Goal: Find specific page/section: Find specific page/section

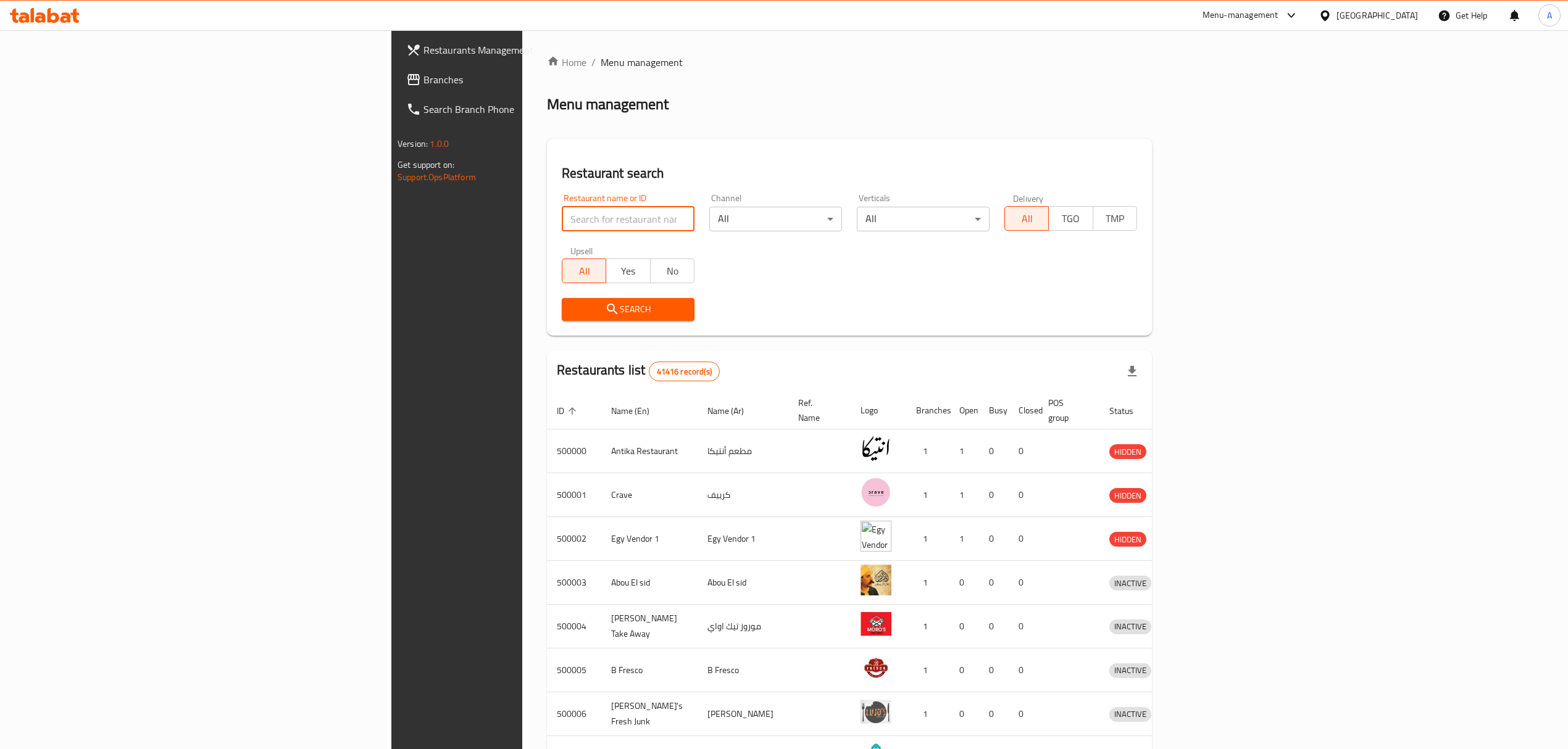
click at [561, 208] on input "search" at bounding box center [627, 219] width 132 height 24
paste input "502320"
type input "502320"
click button "Search" at bounding box center [627, 309] width 132 height 23
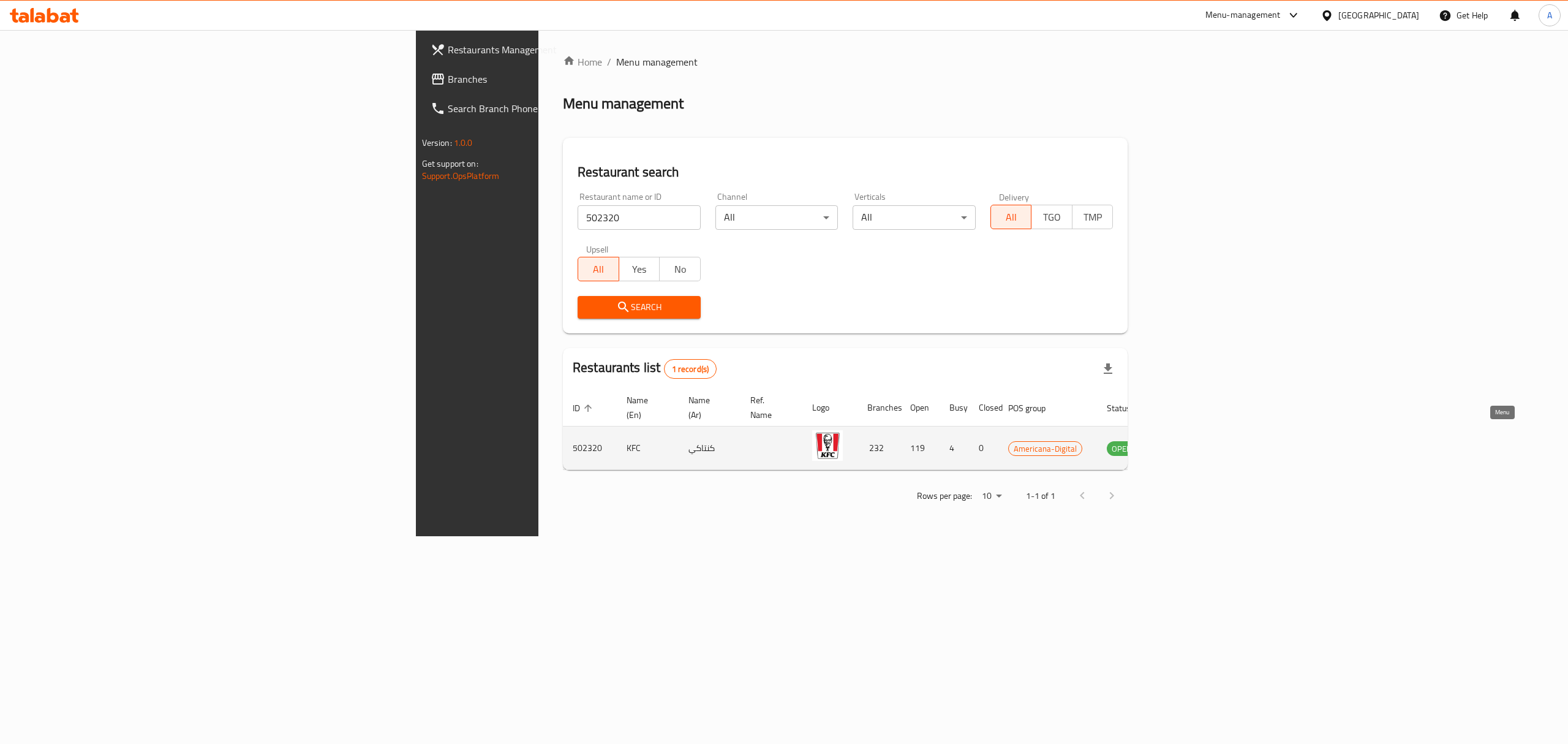
click at [1186, 441] on icon "enhanced table" at bounding box center [1179, 448] width 15 height 15
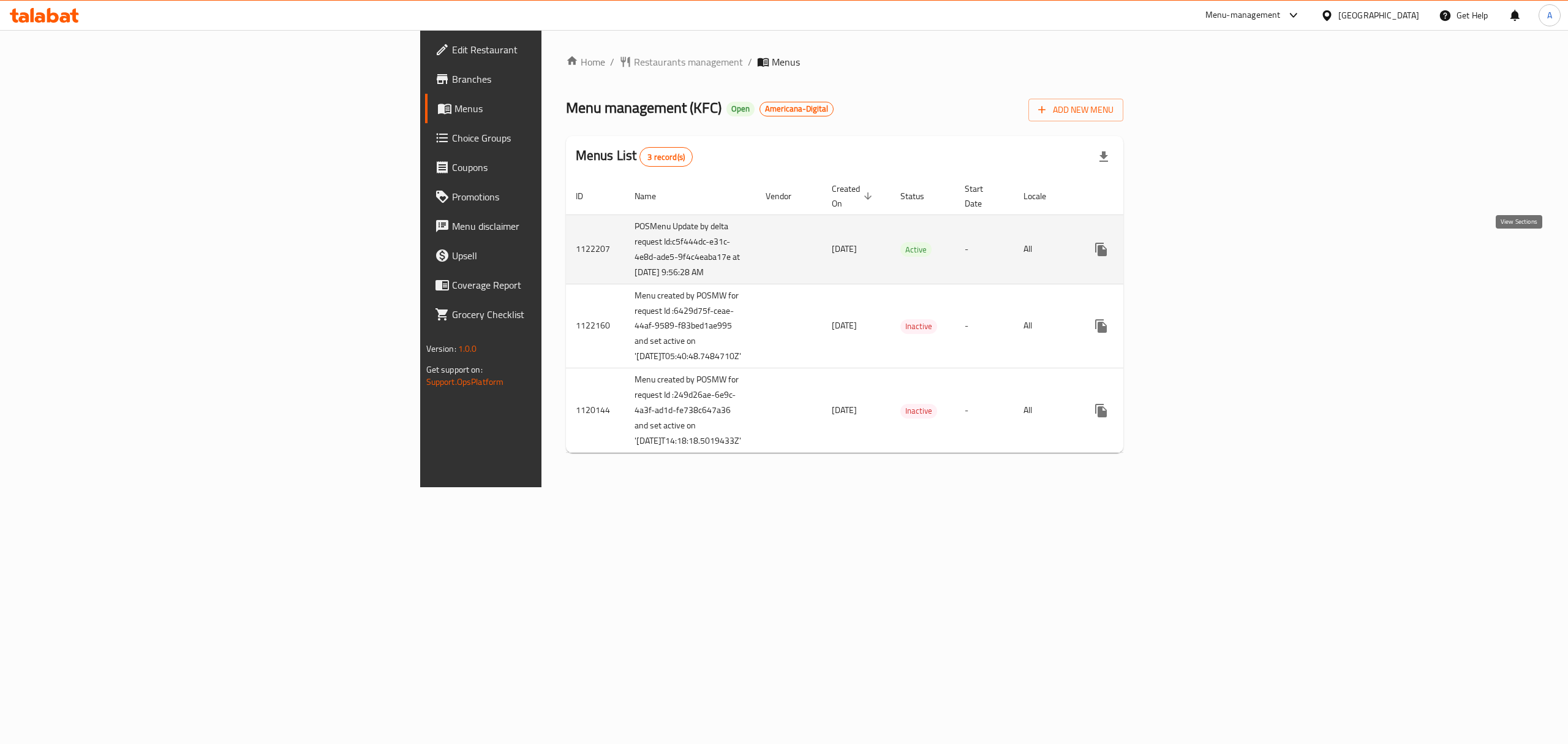
click at [1197, 248] on icon "enhanced table" at bounding box center [1190, 250] width 15 height 15
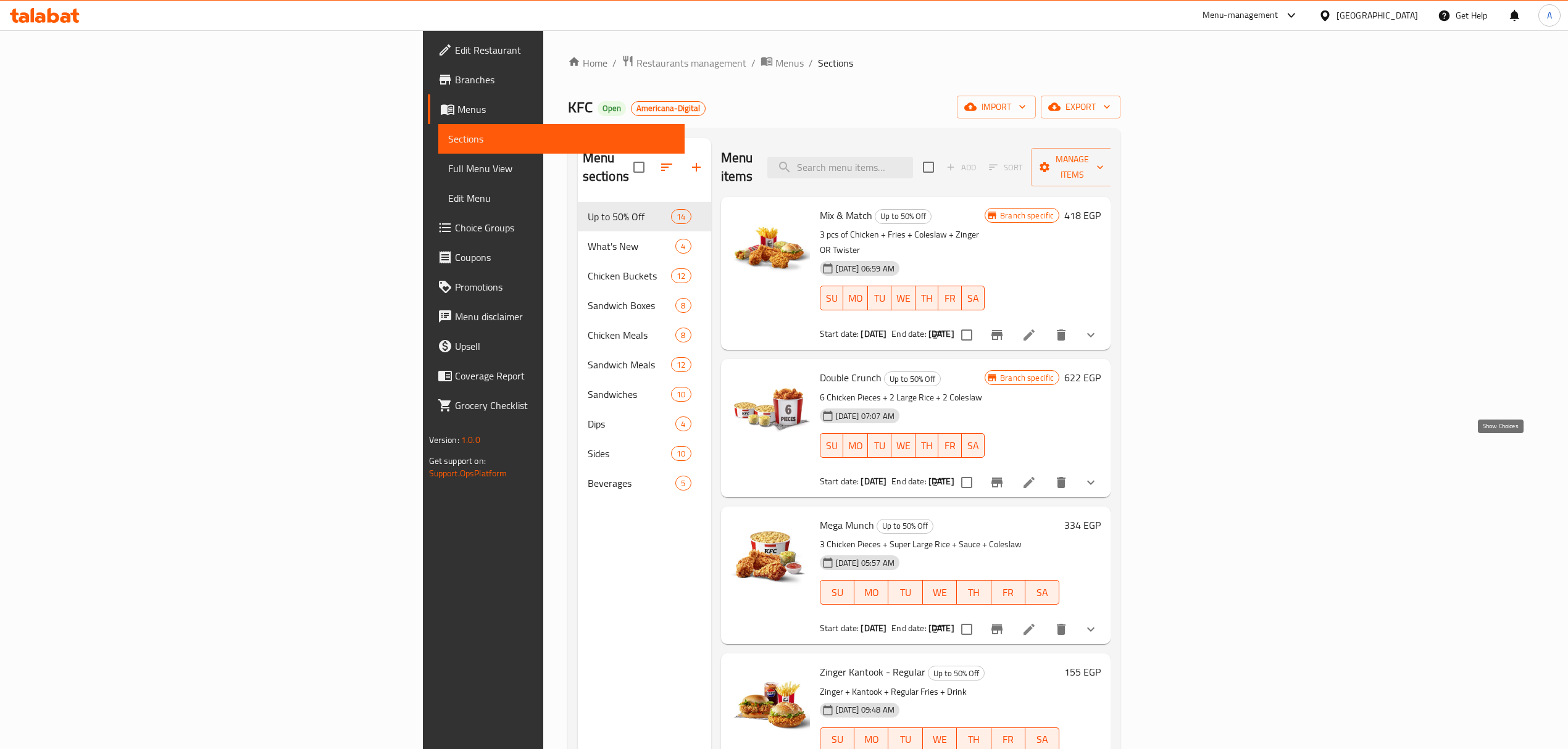
click at [1098, 475] on icon "show more" at bounding box center [1091, 483] width 15 height 15
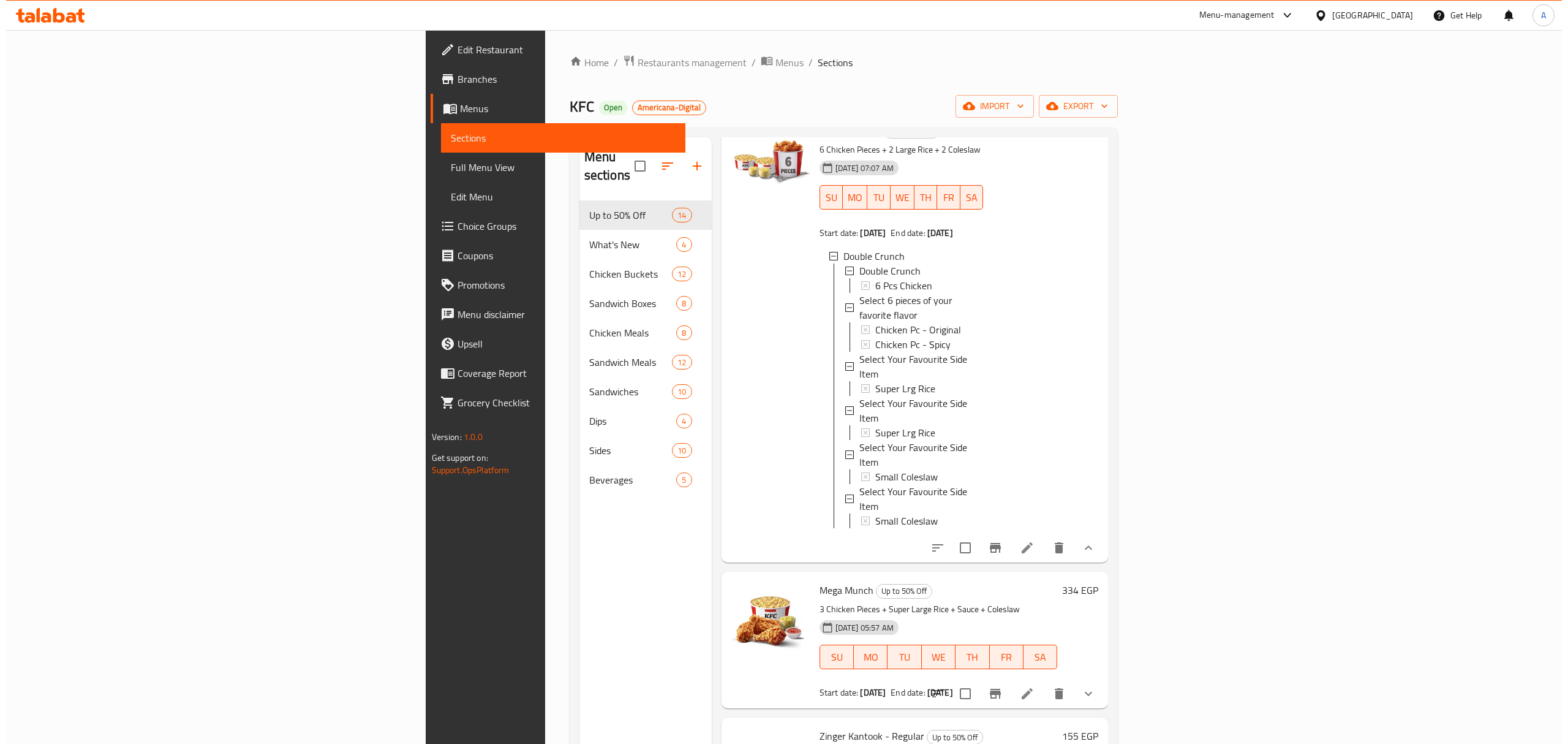
scroll to position [82, 0]
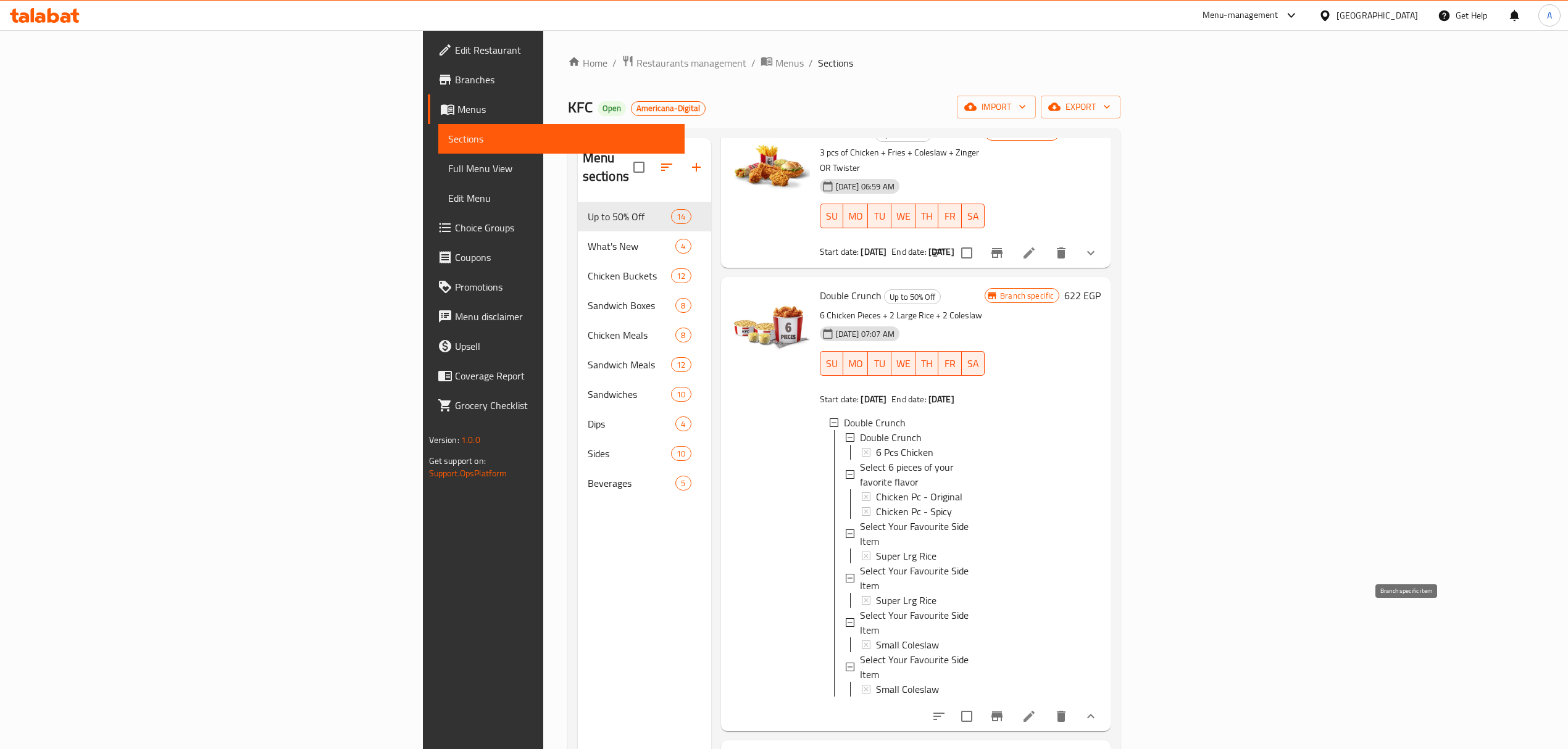
click at [1004, 709] on icon "Branch-specific-item" at bounding box center [997, 716] width 15 height 15
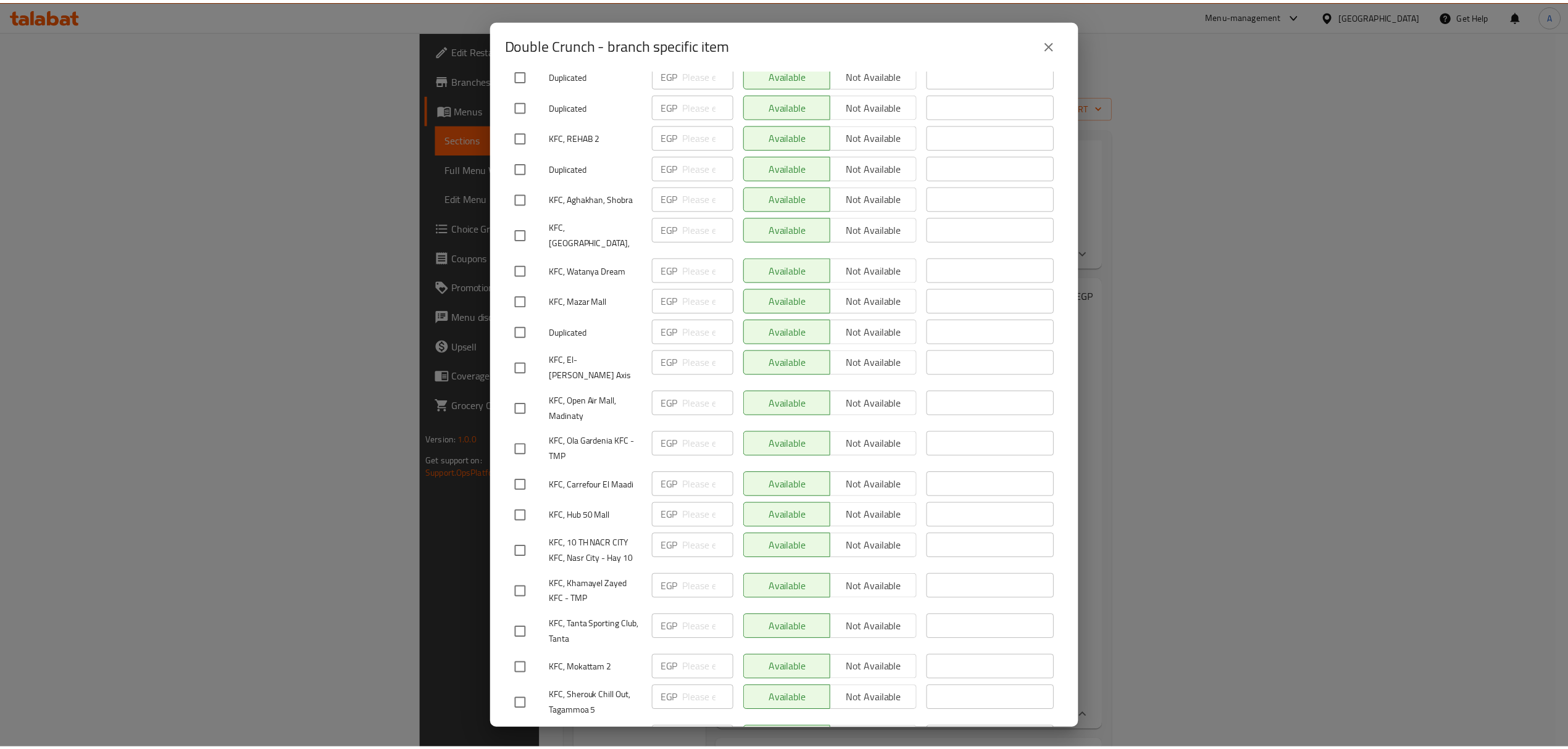
scroll to position [7694, 0]
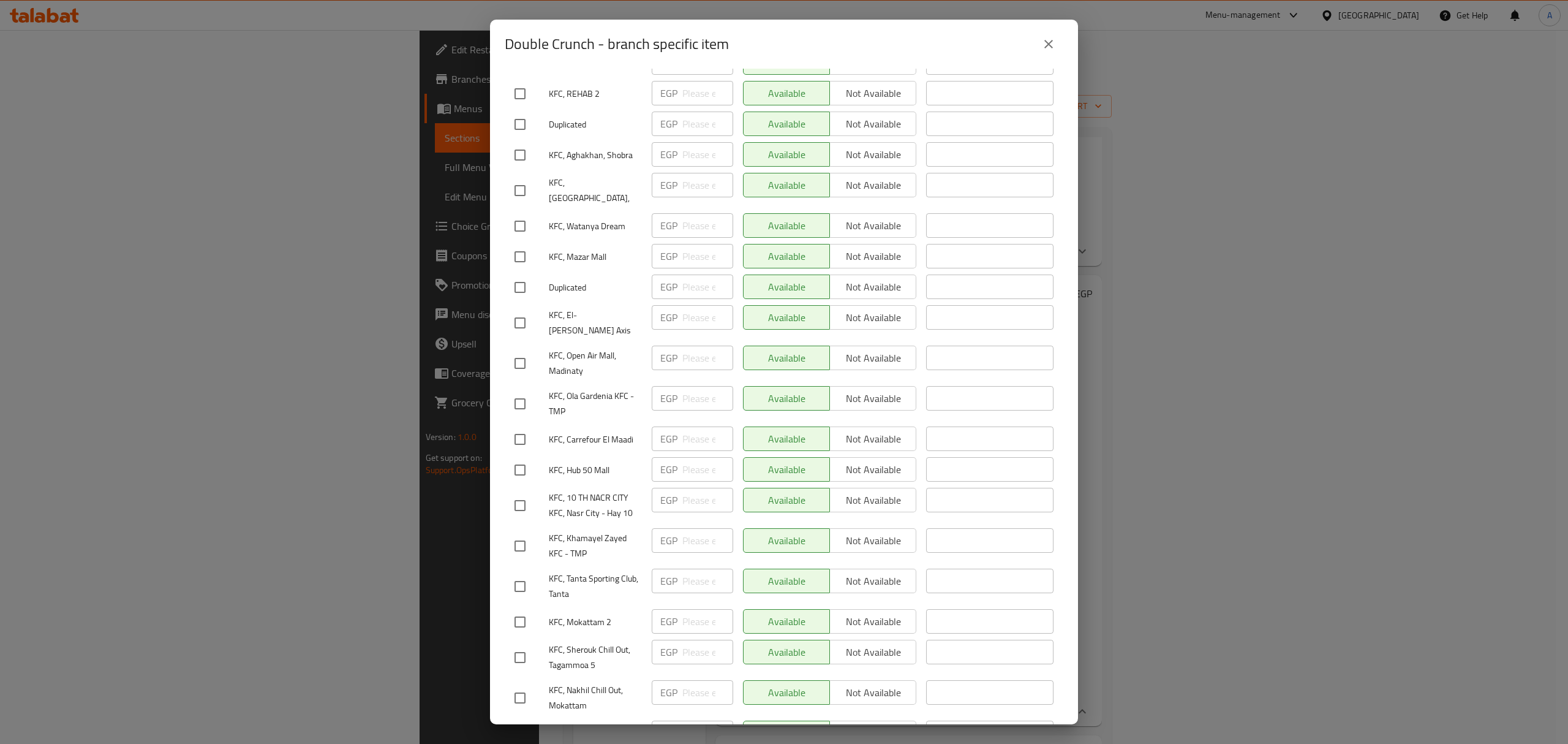
click at [1053, 46] on icon "close" at bounding box center [1049, 44] width 15 height 15
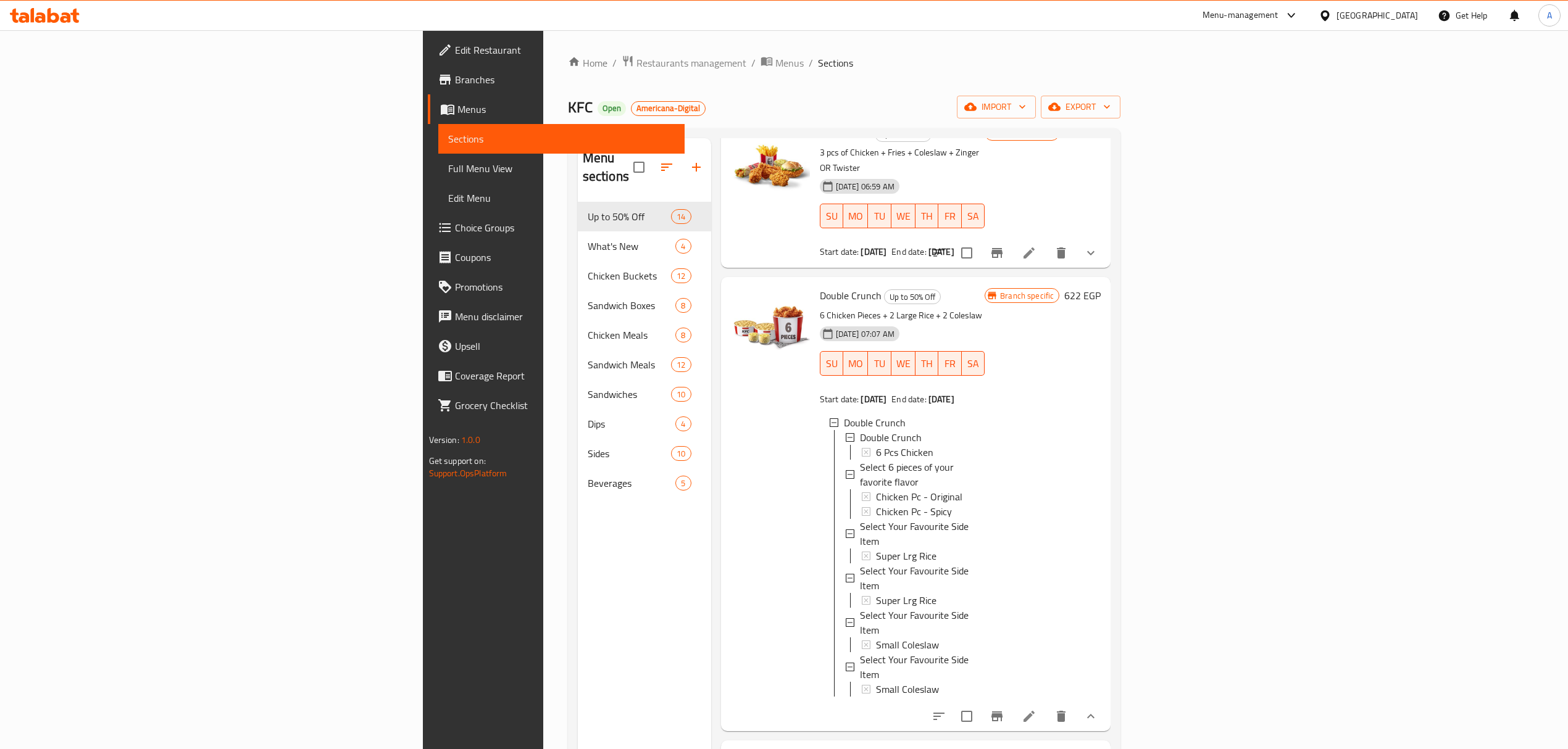
click at [455, 79] on span "Branches" at bounding box center [564, 80] width 220 height 15
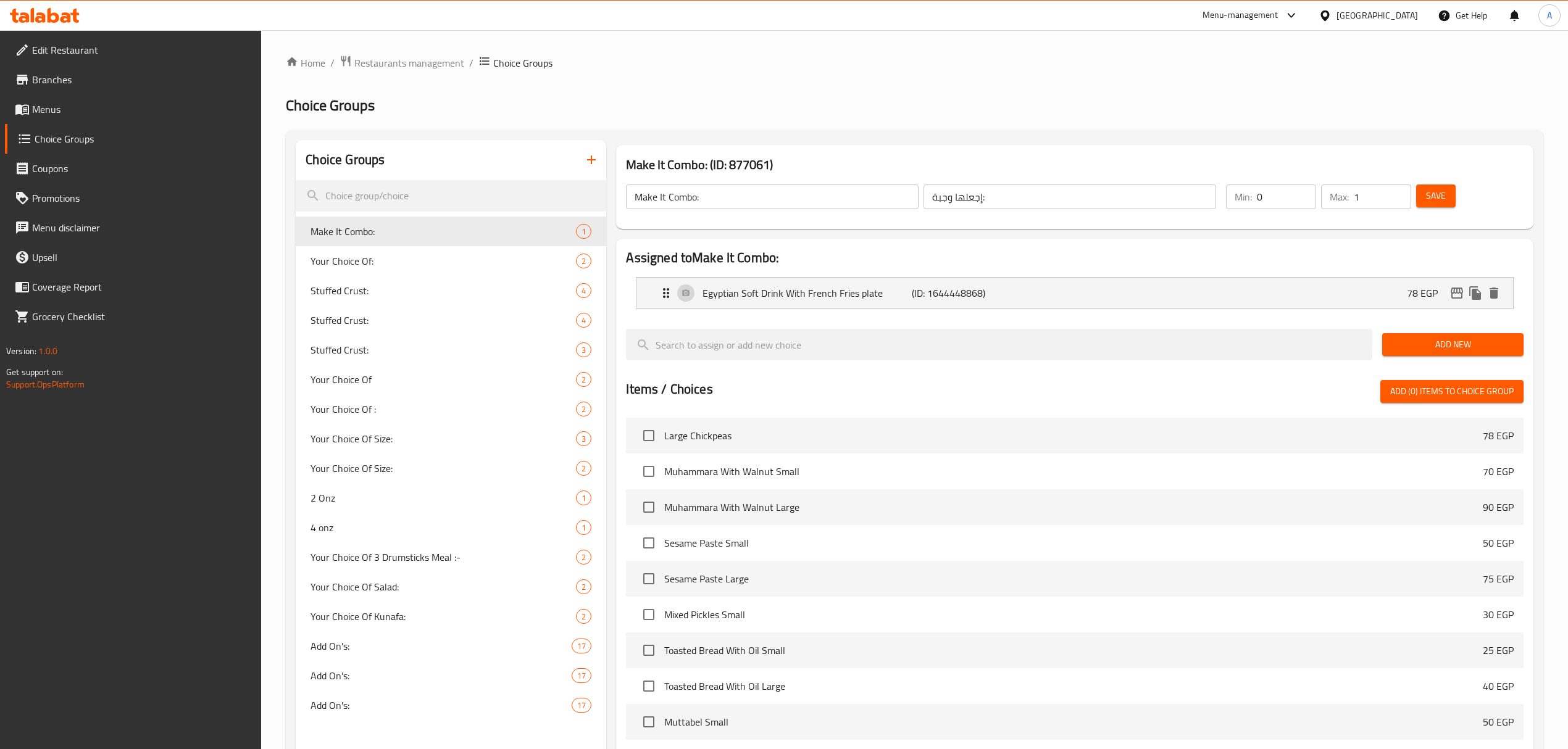
click at [1278, 18] on div "Menu-management" at bounding box center [1240, 16] width 76 height 15
click at [1234, 80] on div "Agent Campaigns Center" at bounding box center [1231, 83] width 93 height 13
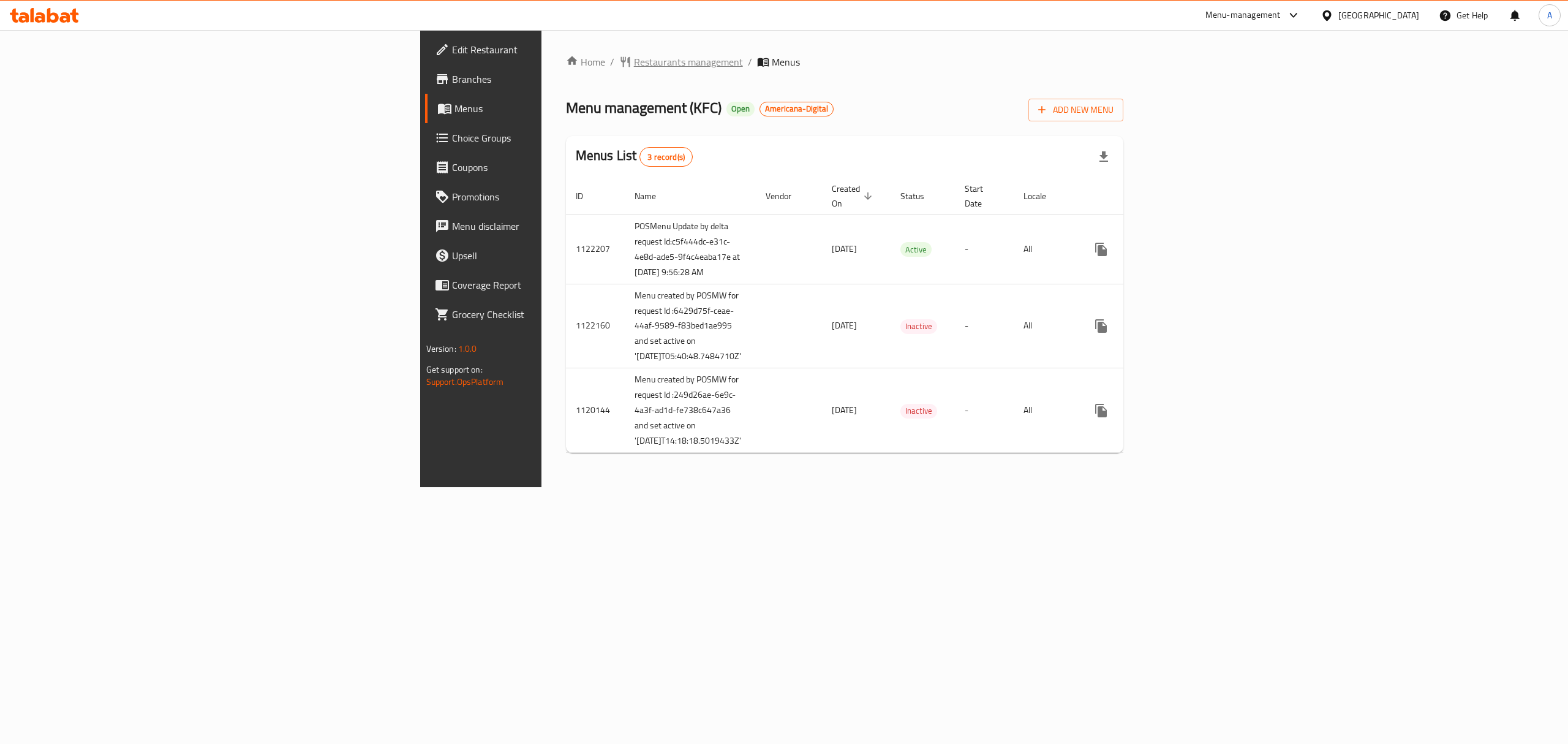
click at [620, 57] on span "breadcrumb" at bounding box center [627, 62] width 15 height 12
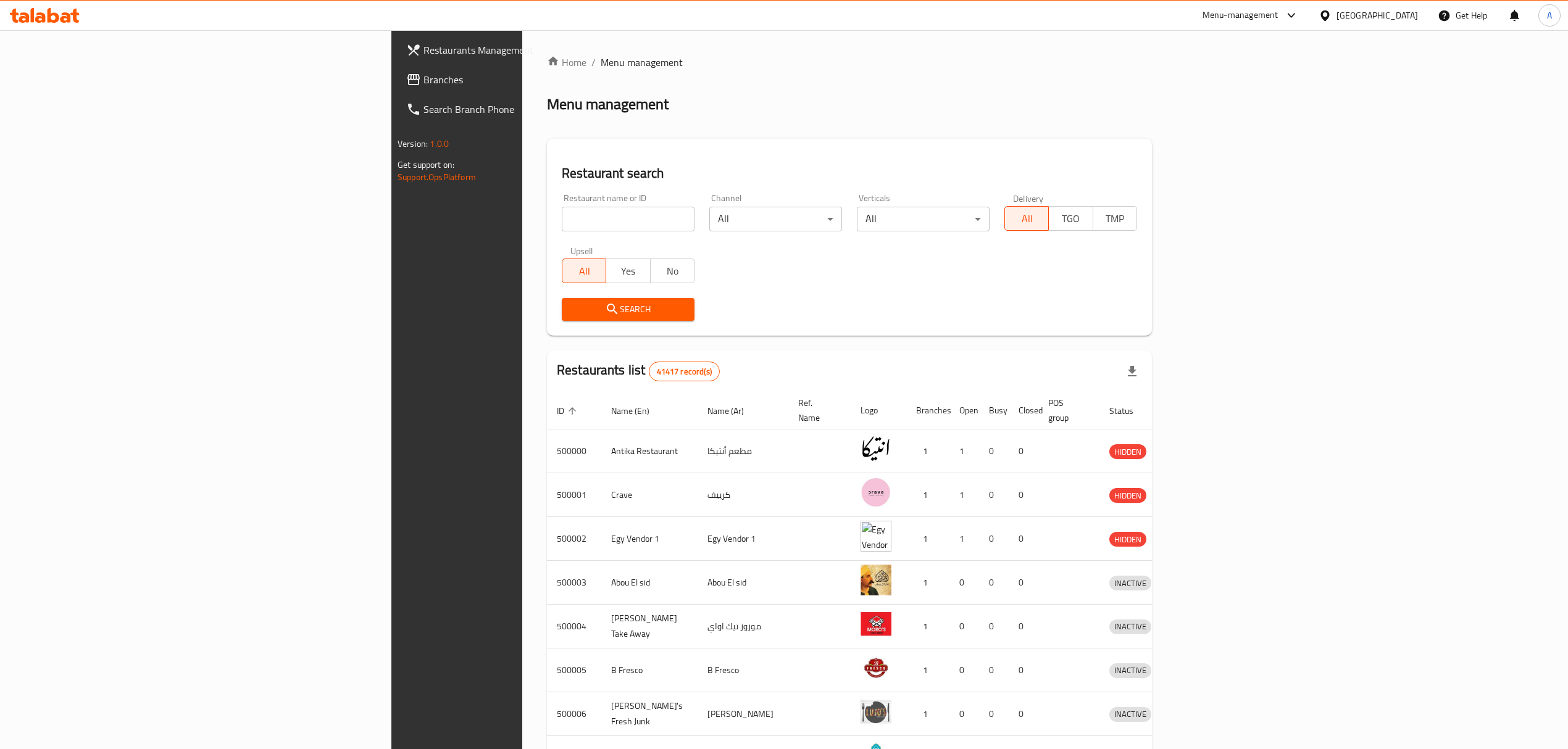
click at [561, 227] on input "search" at bounding box center [627, 219] width 132 height 24
paste input "502328"
type input "502328"
click button "Search" at bounding box center [627, 309] width 132 height 23
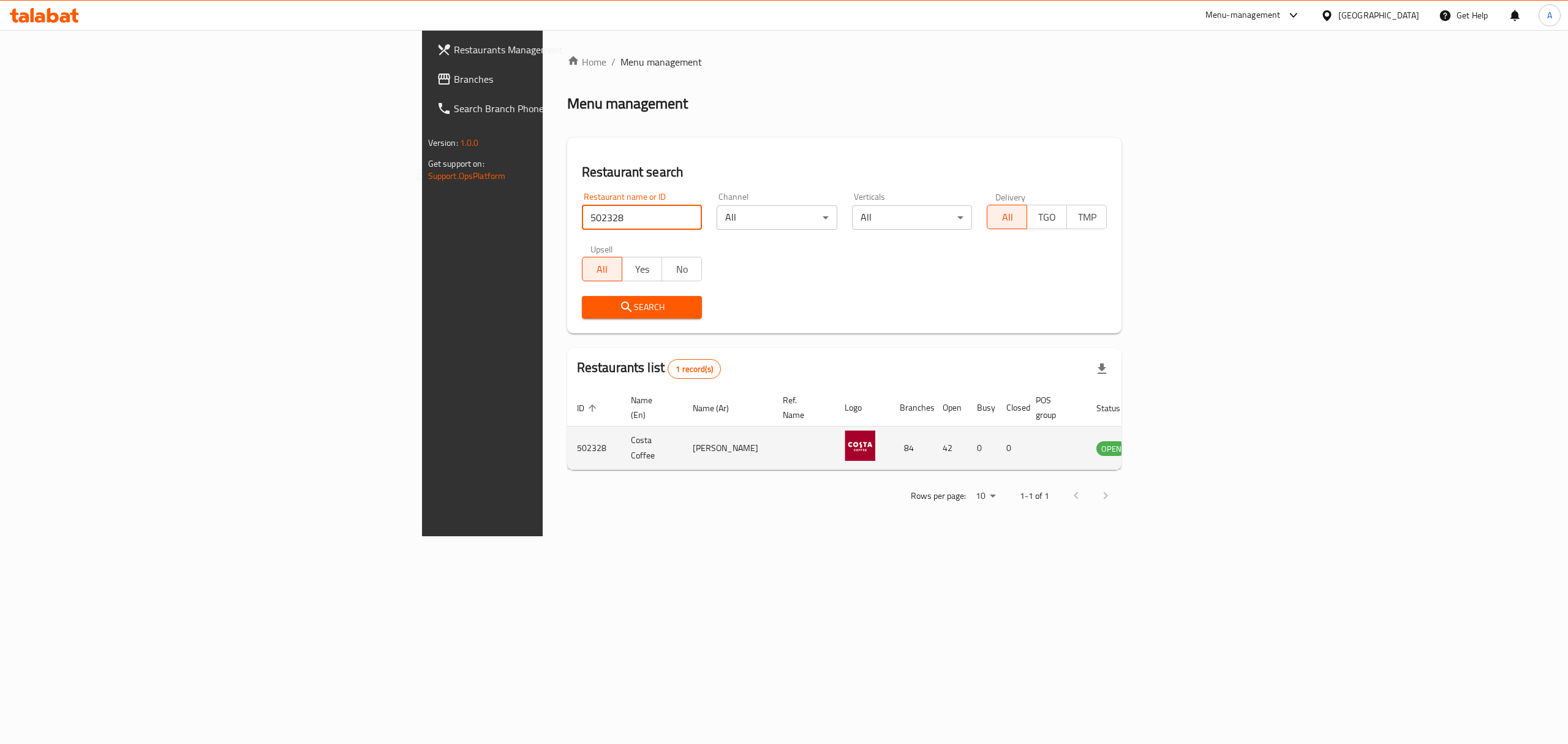
click at [1175, 444] on icon "enhanced table" at bounding box center [1168, 449] width 13 height 10
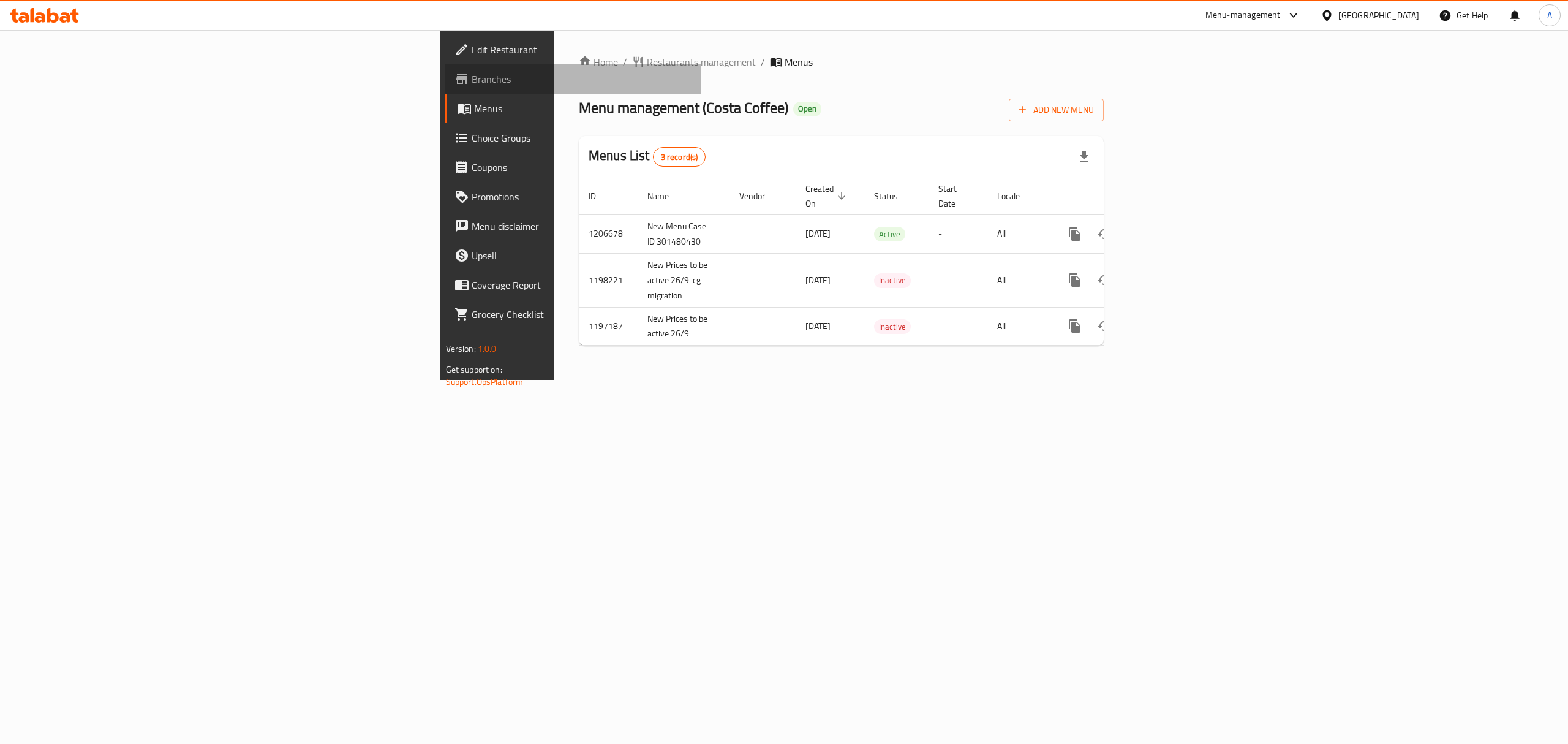
click at [445, 67] on link "Branches" at bounding box center [573, 79] width 257 height 29
